Goal: Task Accomplishment & Management: Use online tool/utility

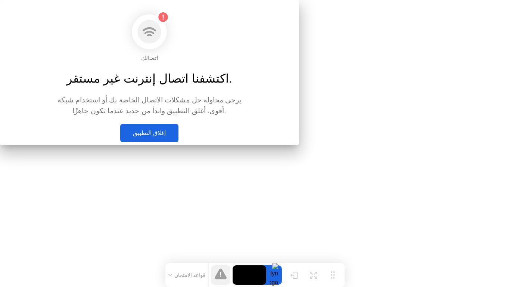
click at [385, 0] on div at bounding box center [255, 0] width 510 height 0
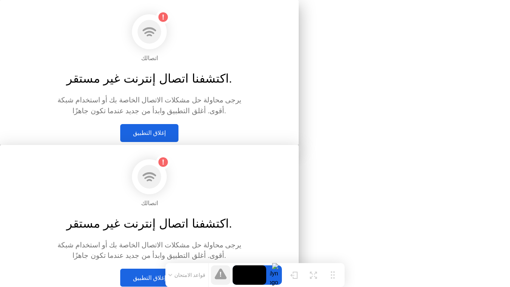
click at [176, 274] on div "إغلاق التطبيق" at bounding box center [149, 277] width 54 height 7
